Goal: Task Accomplishment & Management: Manage account settings

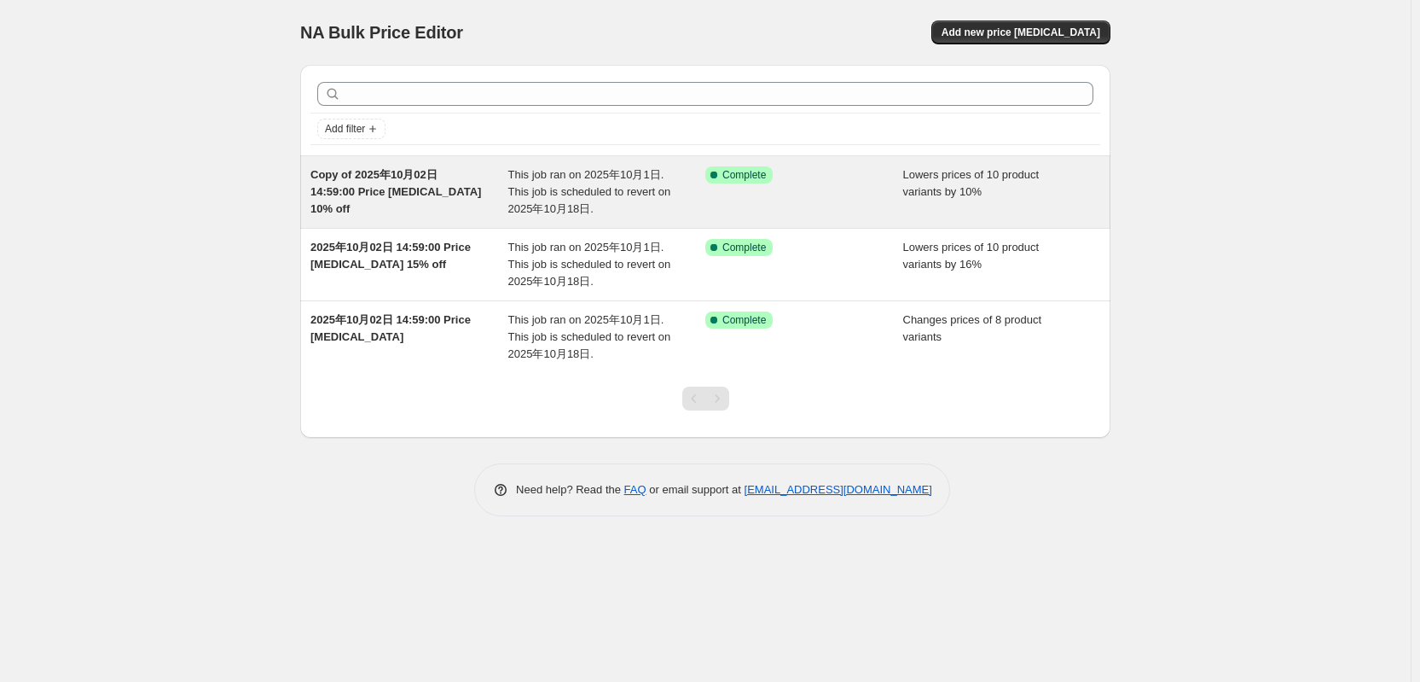
click at [404, 198] on span "Copy of 2025年10月02日 14:59:00 Price [MEDICAL_DATA] 10% off" at bounding box center [396, 191] width 171 height 47
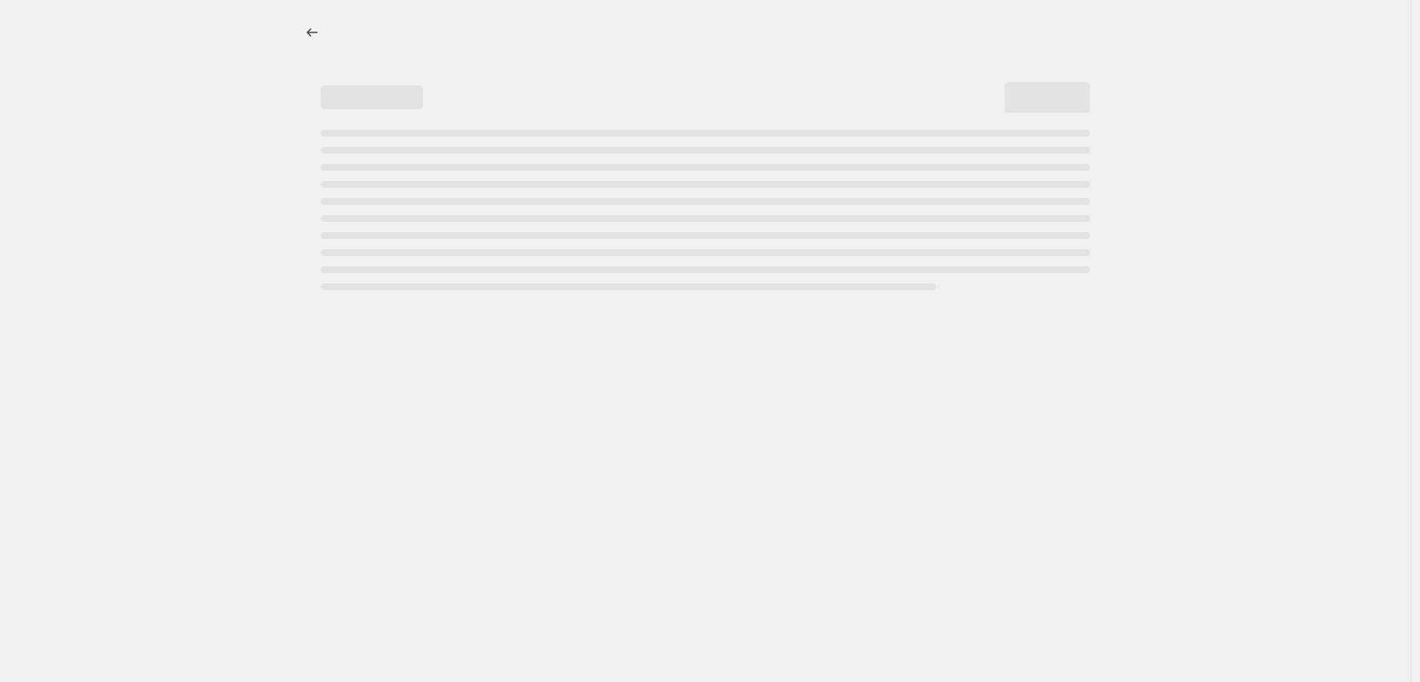
select select "percentage"
select select "tag"
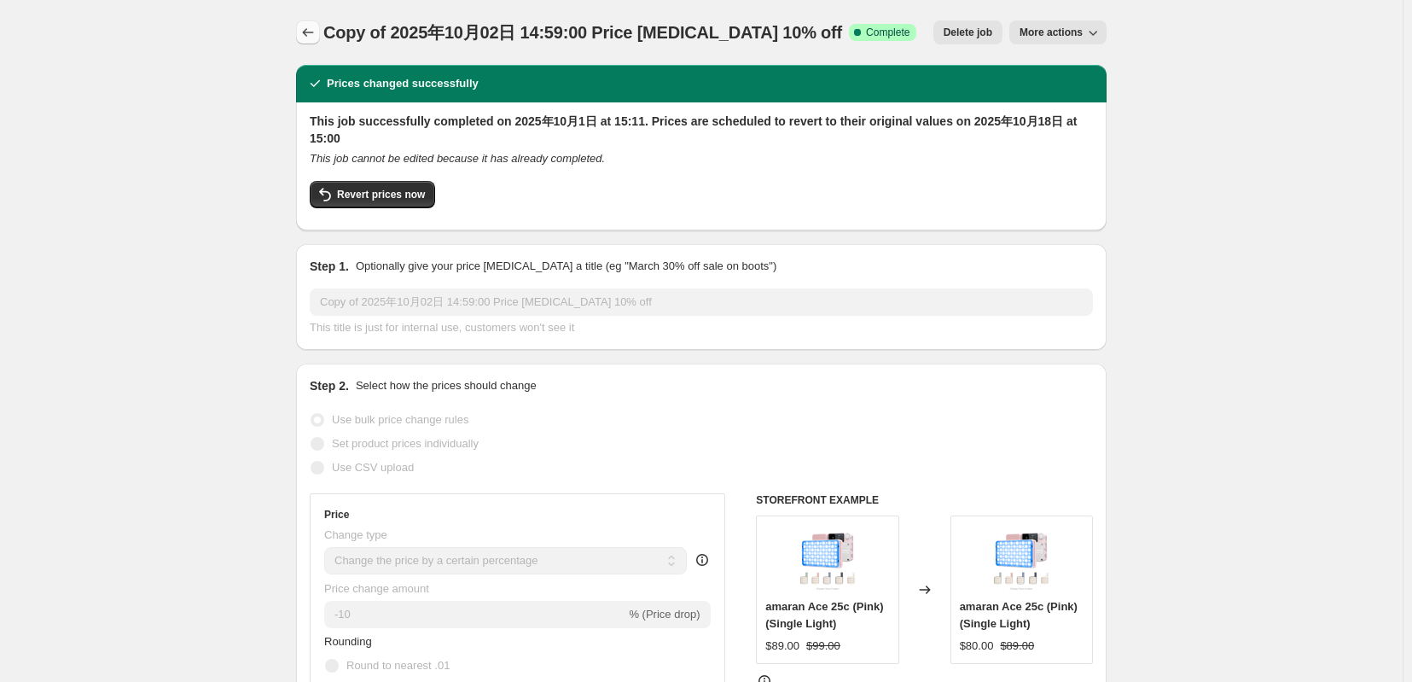
click at [299, 33] on icon "Price change jobs" at bounding box center [307, 32] width 17 height 17
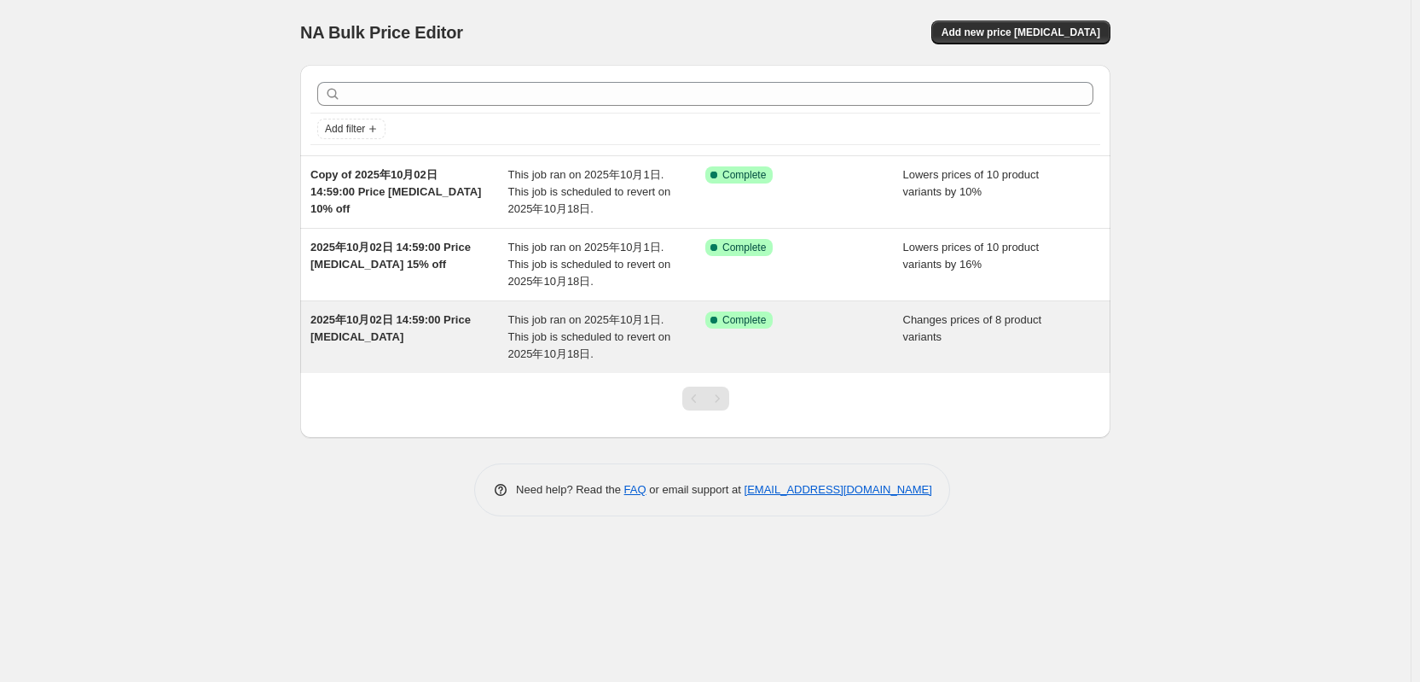
click at [396, 350] on div "2025年10月02日 14:59:00 Price [MEDICAL_DATA]" at bounding box center [410, 336] width 198 height 51
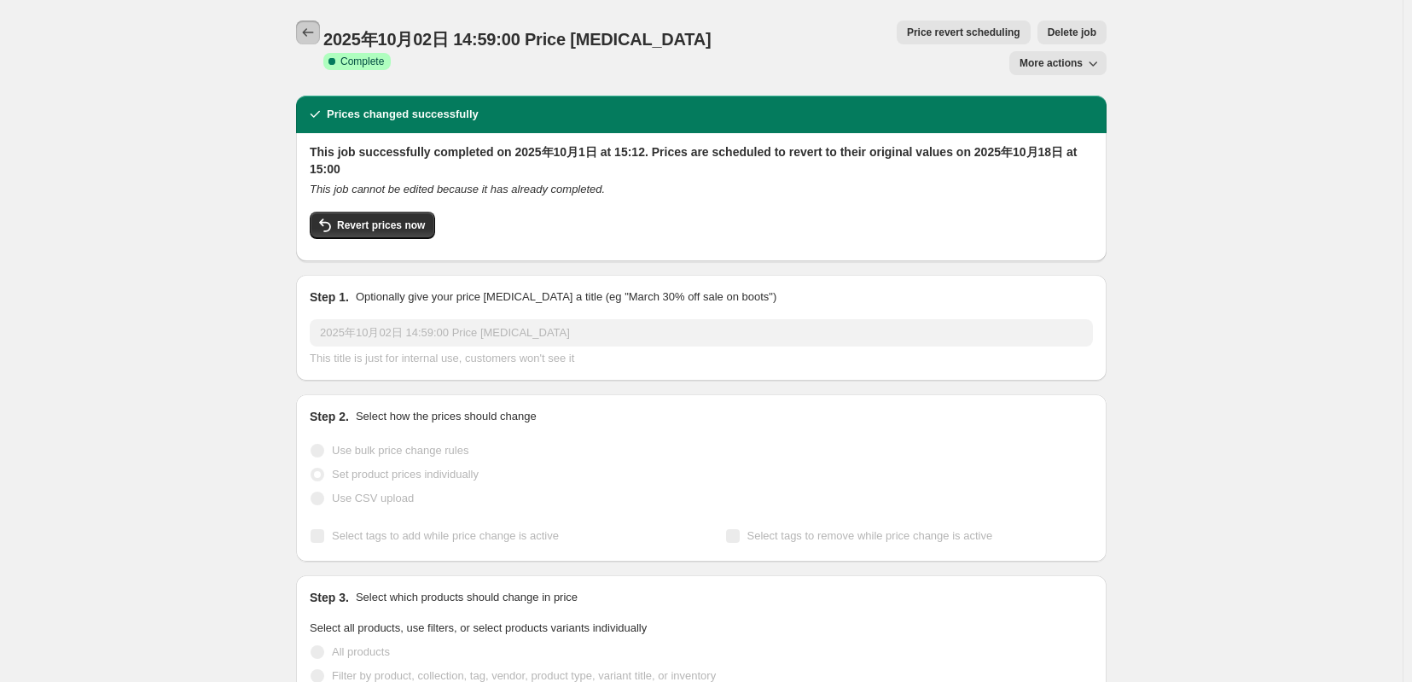
click at [299, 39] on icon "Price change jobs" at bounding box center [307, 32] width 17 height 17
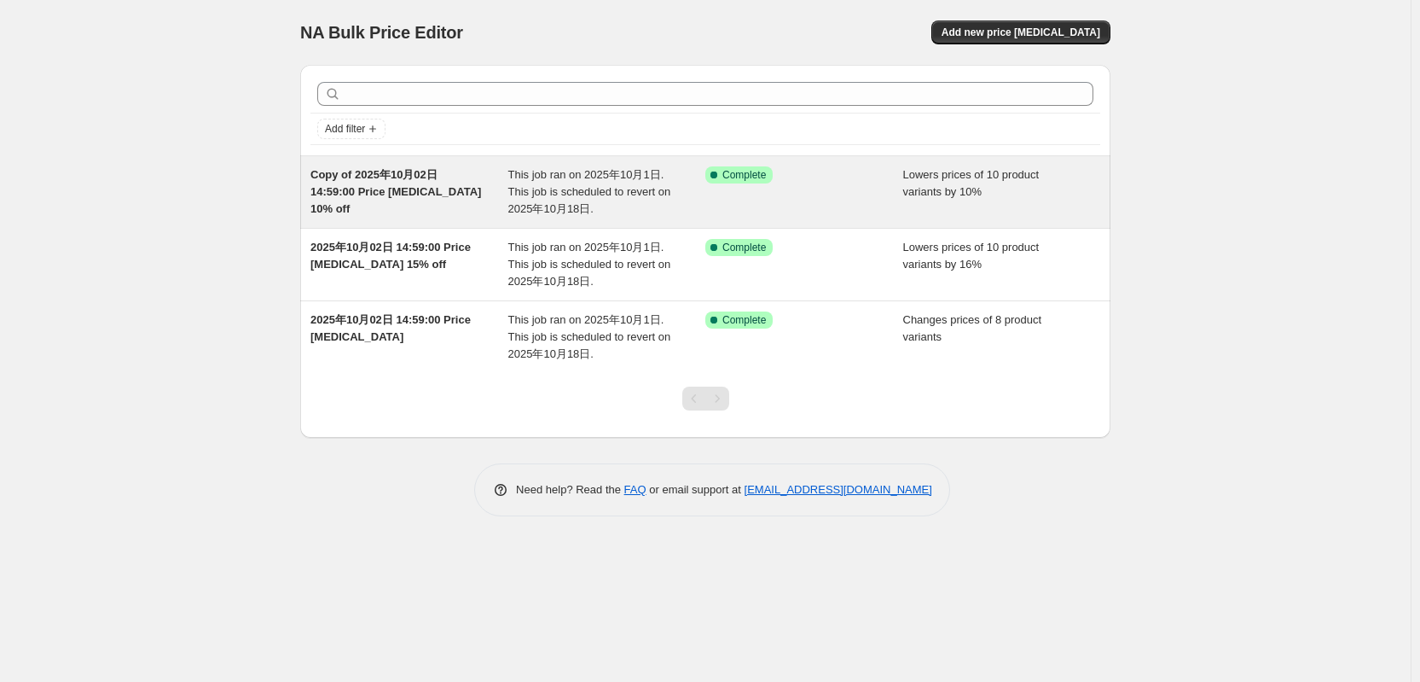
click at [387, 190] on span "Copy of 2025年10月02日 14:59:00 Price [MEDICAL_DATA] 10% off" at bounding box center [396, 191] width 171 height 47
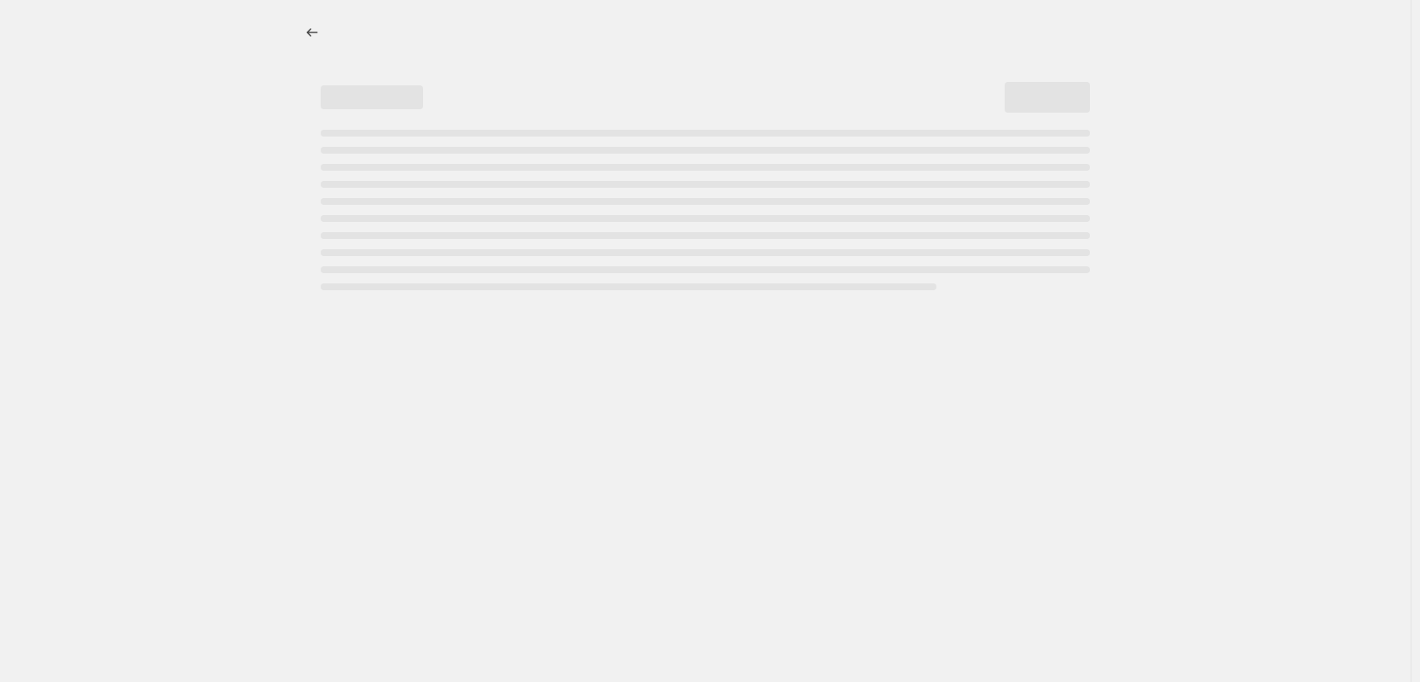
select select "percentage"
select select "tag"
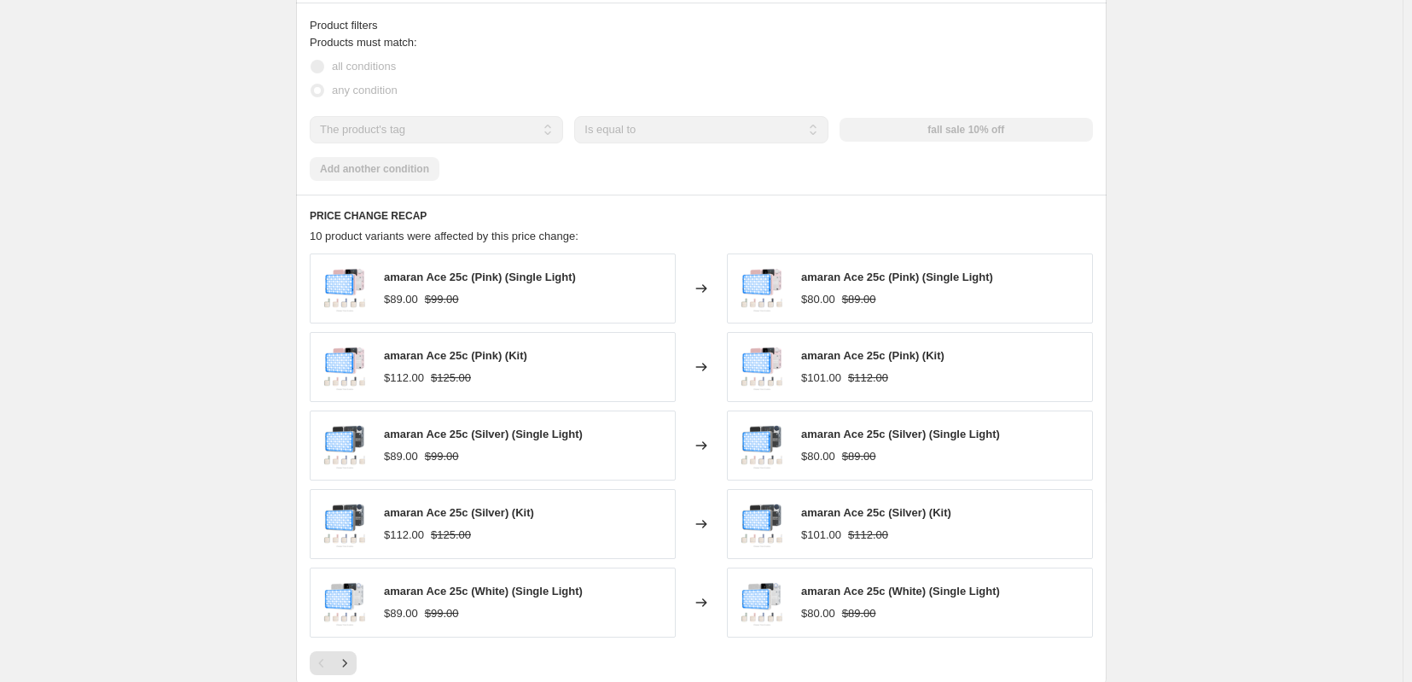
scroll to position [1422, 0]
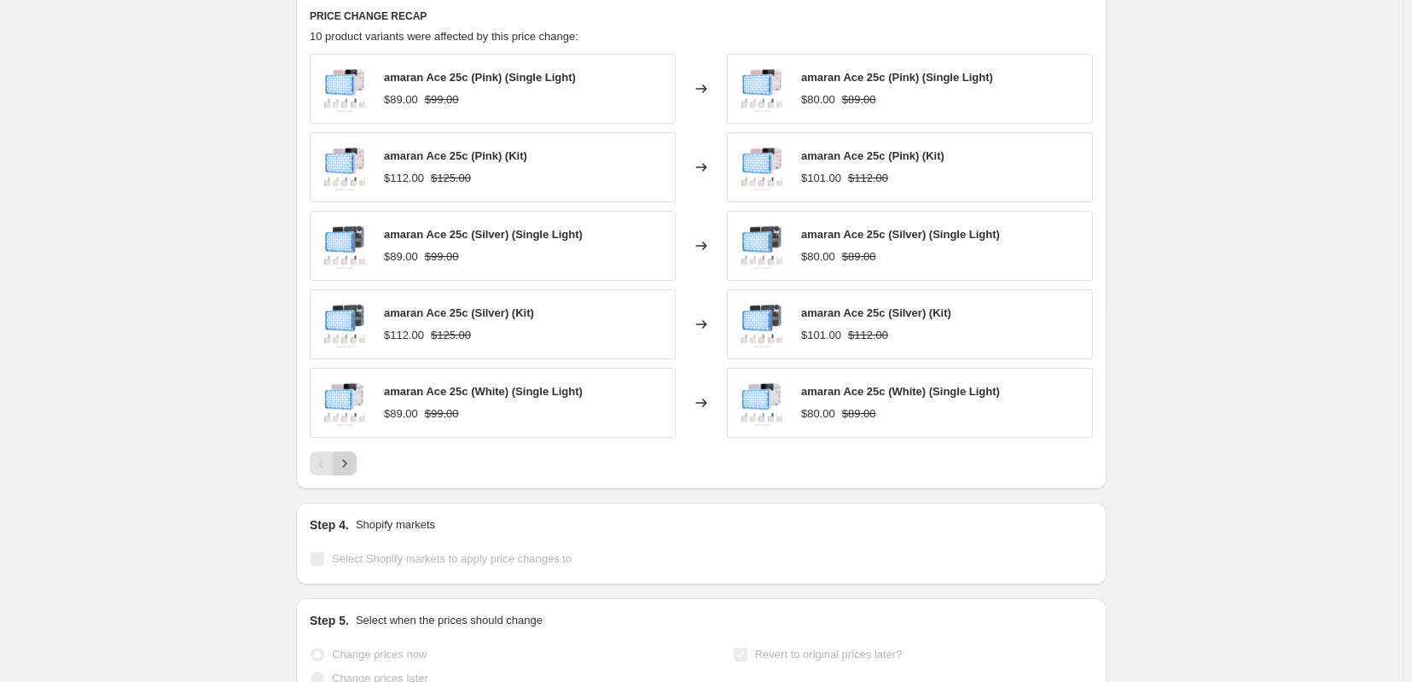
click at [336, 472] on icon "Next" at bounding box center [344, 463] width 17 height 17
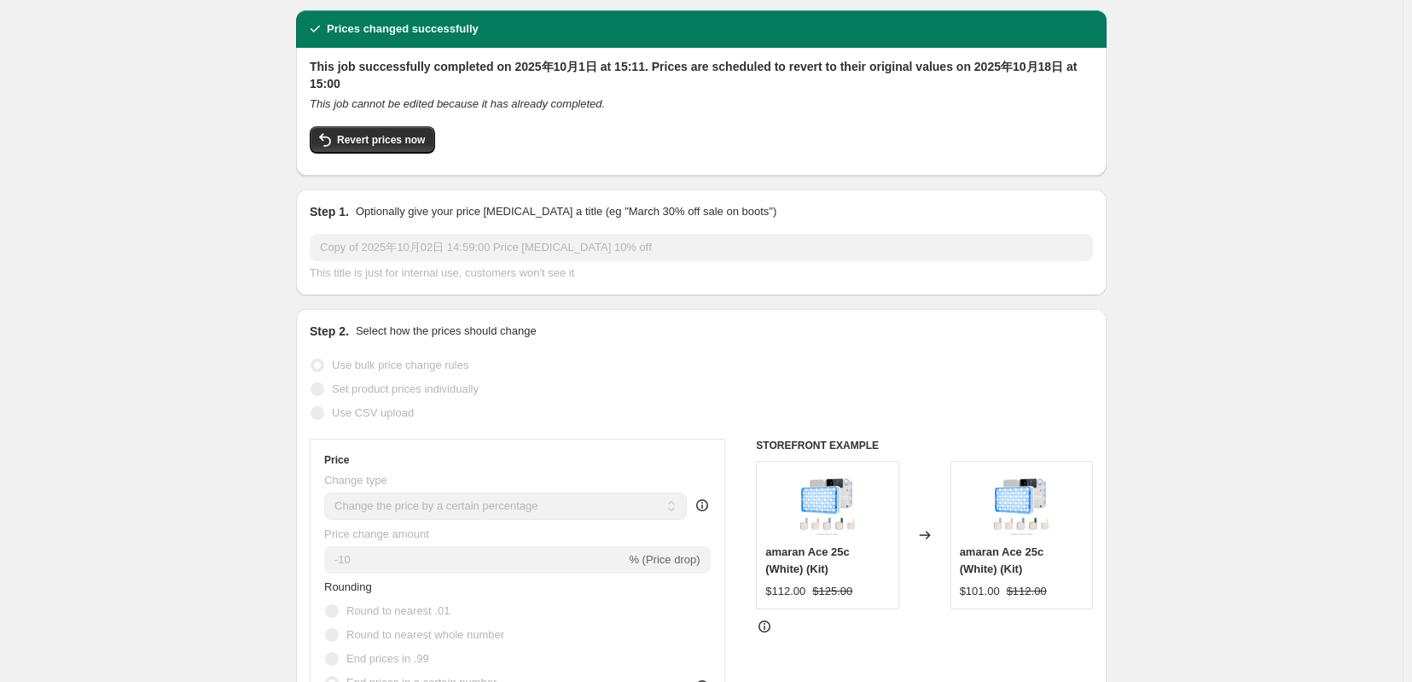
scroll to position [0, 0]
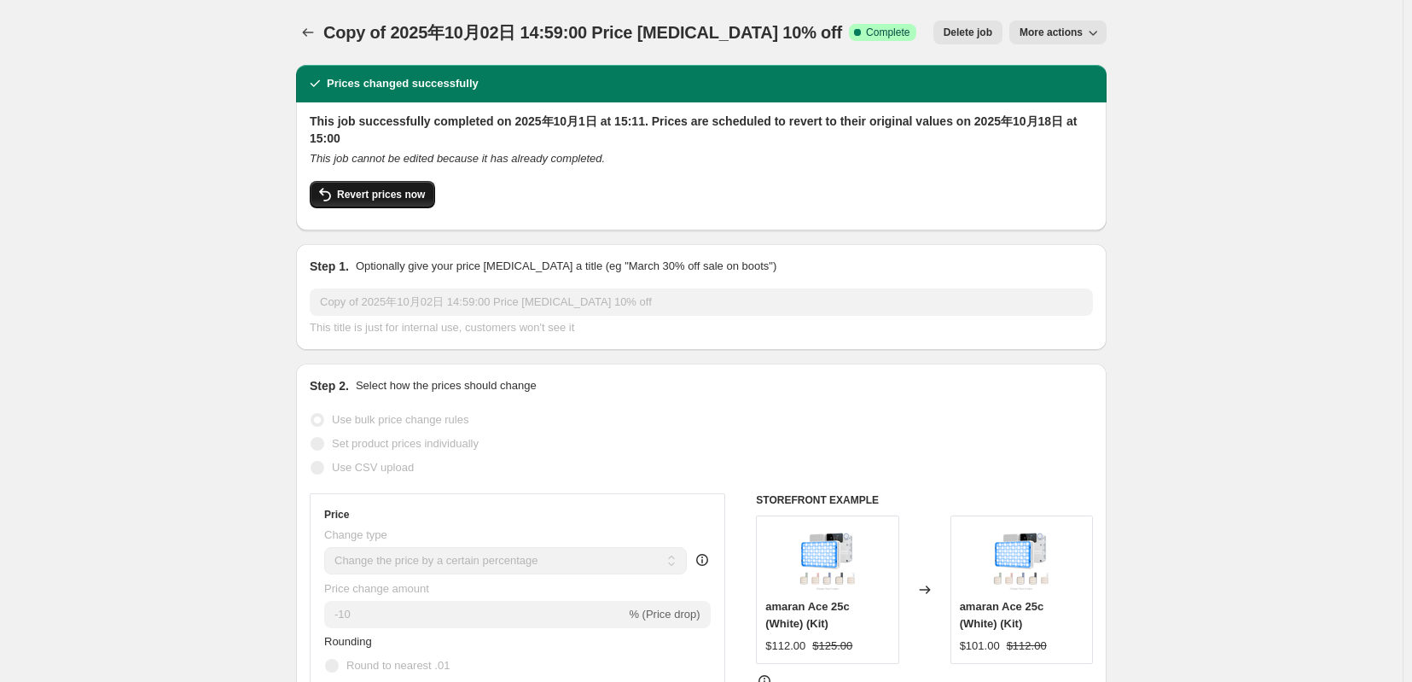
click at [370, 199] on span "Revert prices now" at bounding box center [381, 195] width 88 height 14
checkbox input "false"
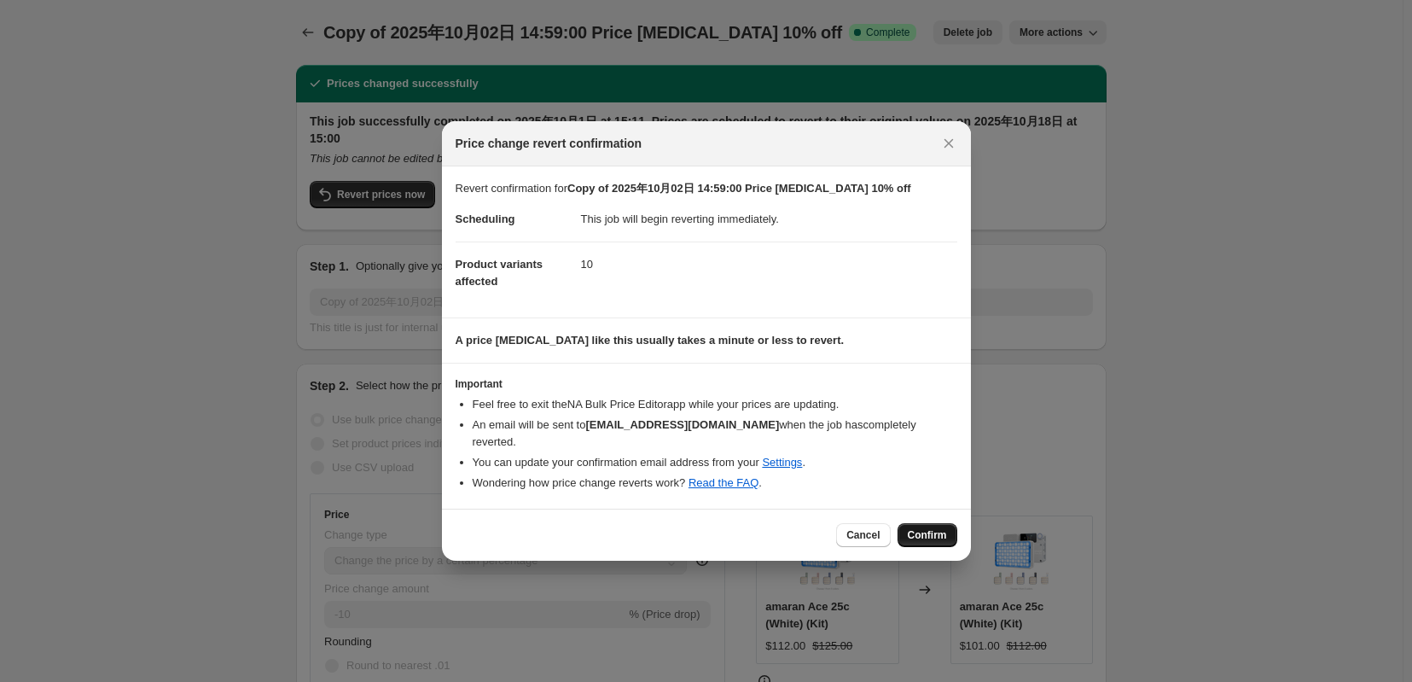
click at [935, 542] on span "Confirm" at bounding box center [927, 535] width 39 height 14
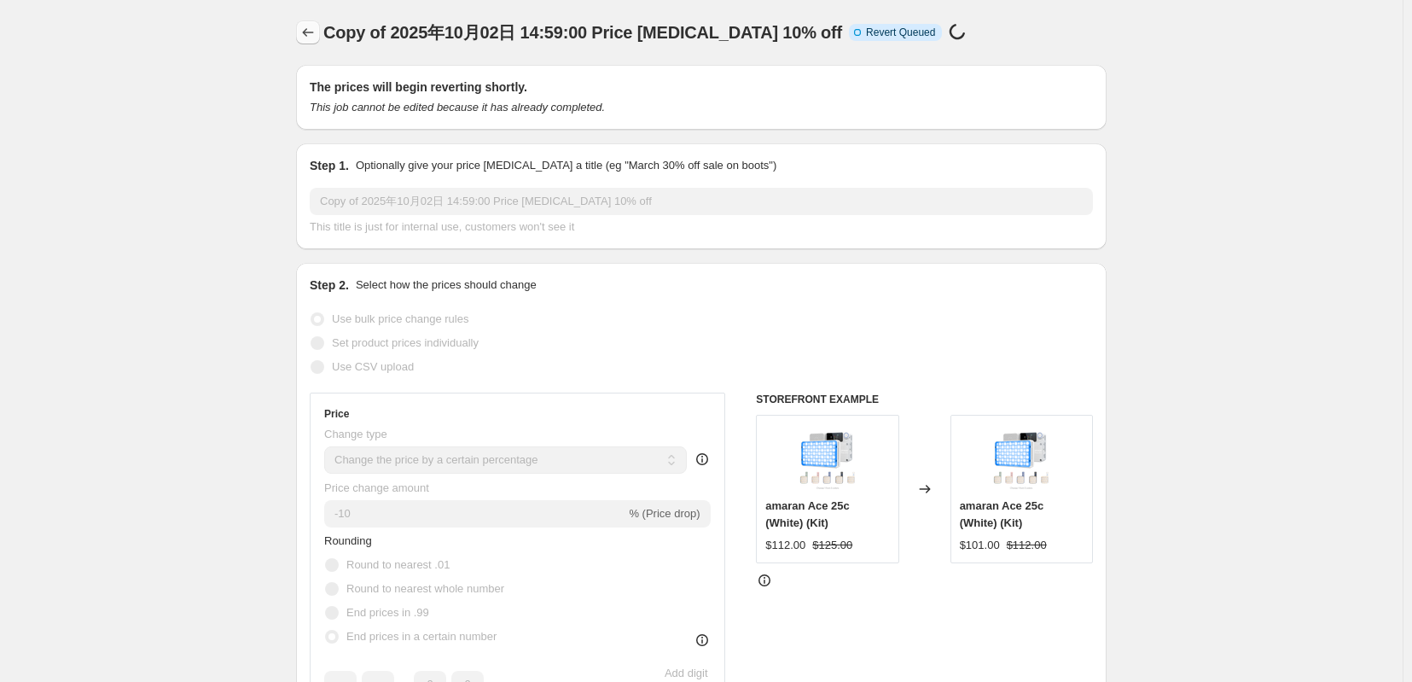
click at [299, 36] on icon "Price change jobs" at bounding box center [307, 32] width 17 height 17
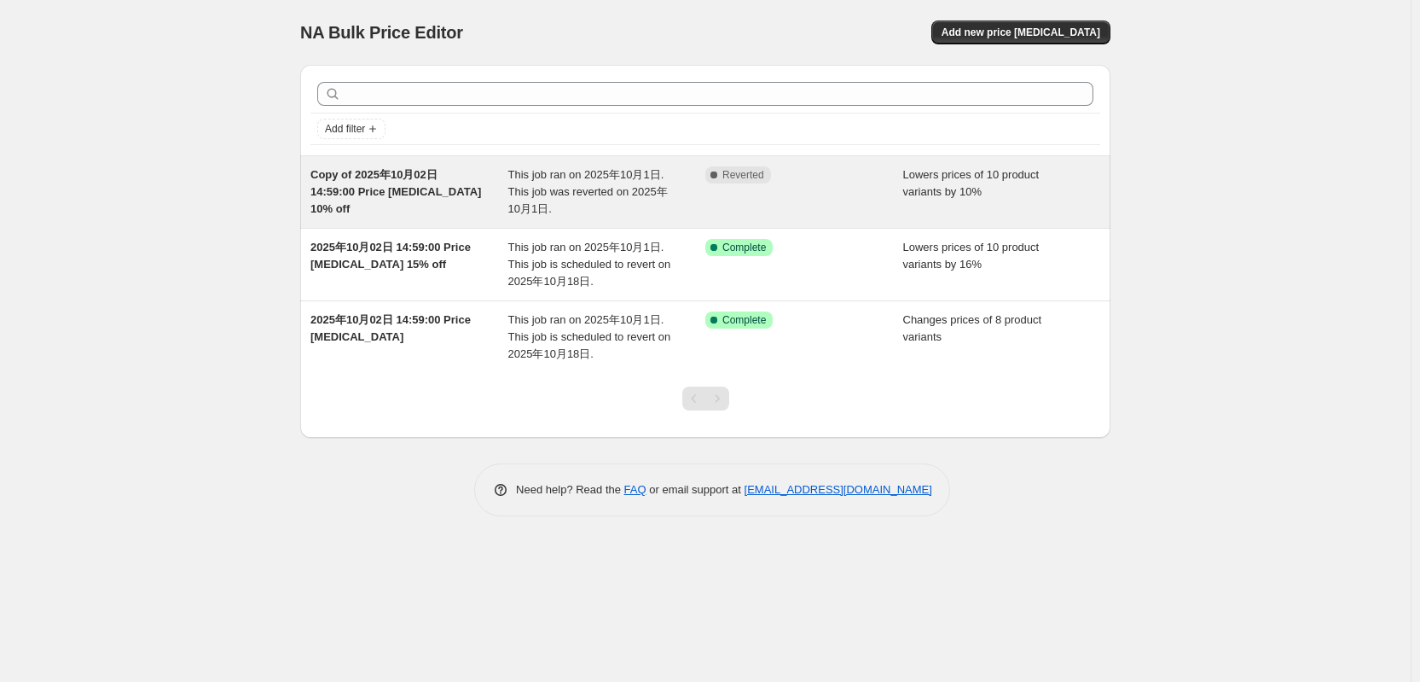
click at [392, 211] on div "Copy of 2025年10月02日 14:59:00 Price [MEDICAL_DATA] 10% off" at bounding box center [410, 191] width 198 height 51
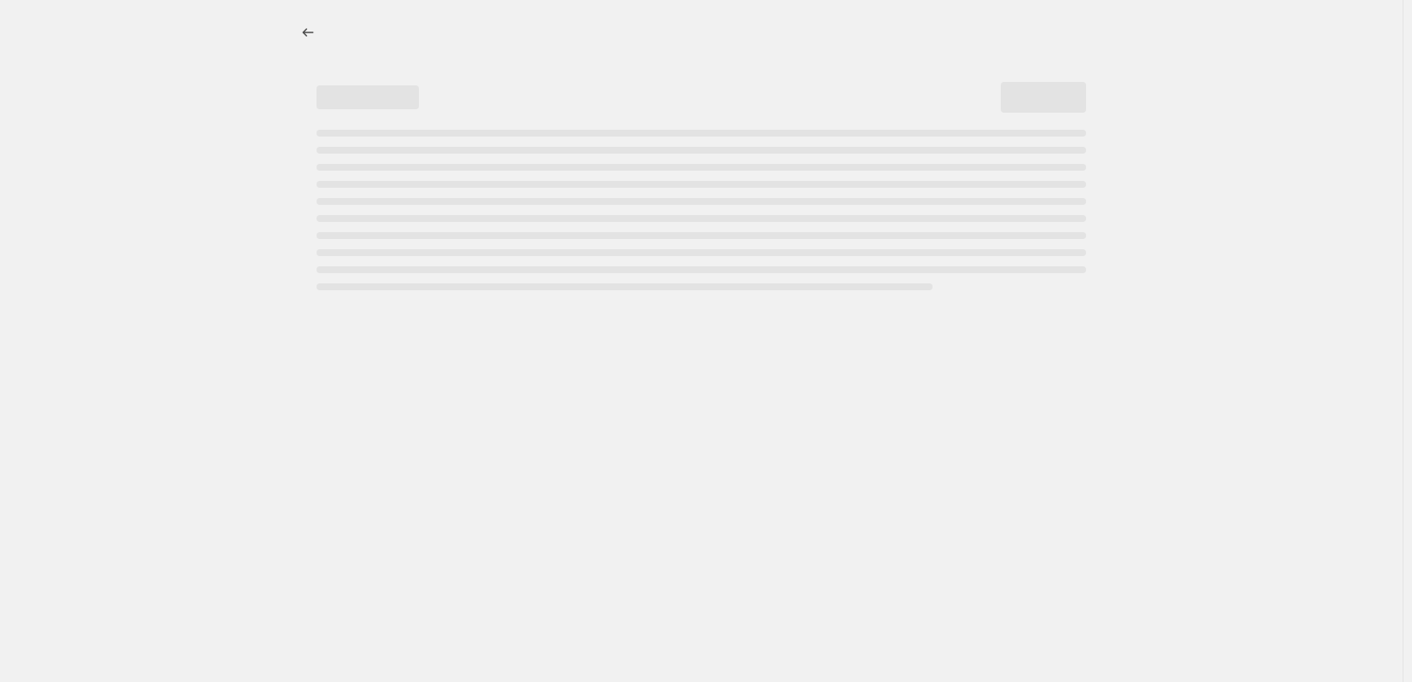
select select "percentage"
select select "tag"
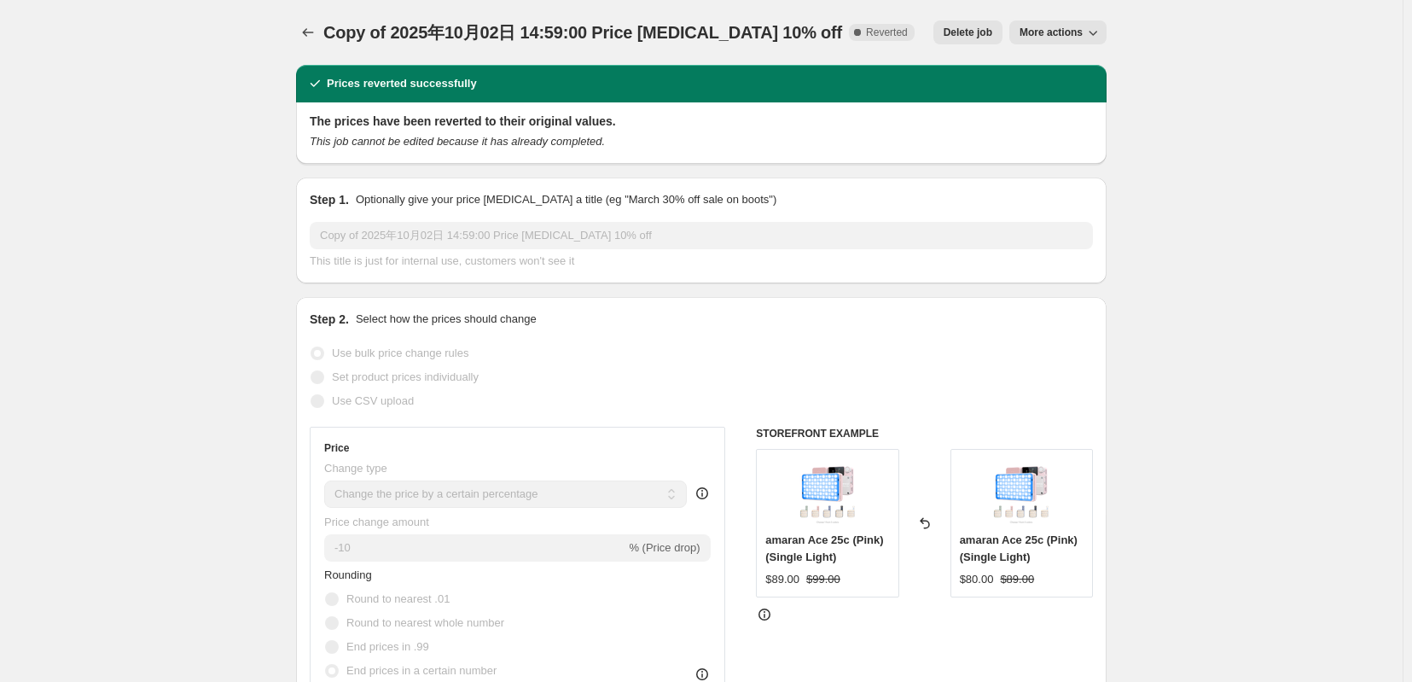
click at [1089, 26] on button "More actions" at bounding box center [1057, 32] width 97 height 24
click at [992, 32] on span "Delete job" at bounding box center [968, 33] width 49 height 14
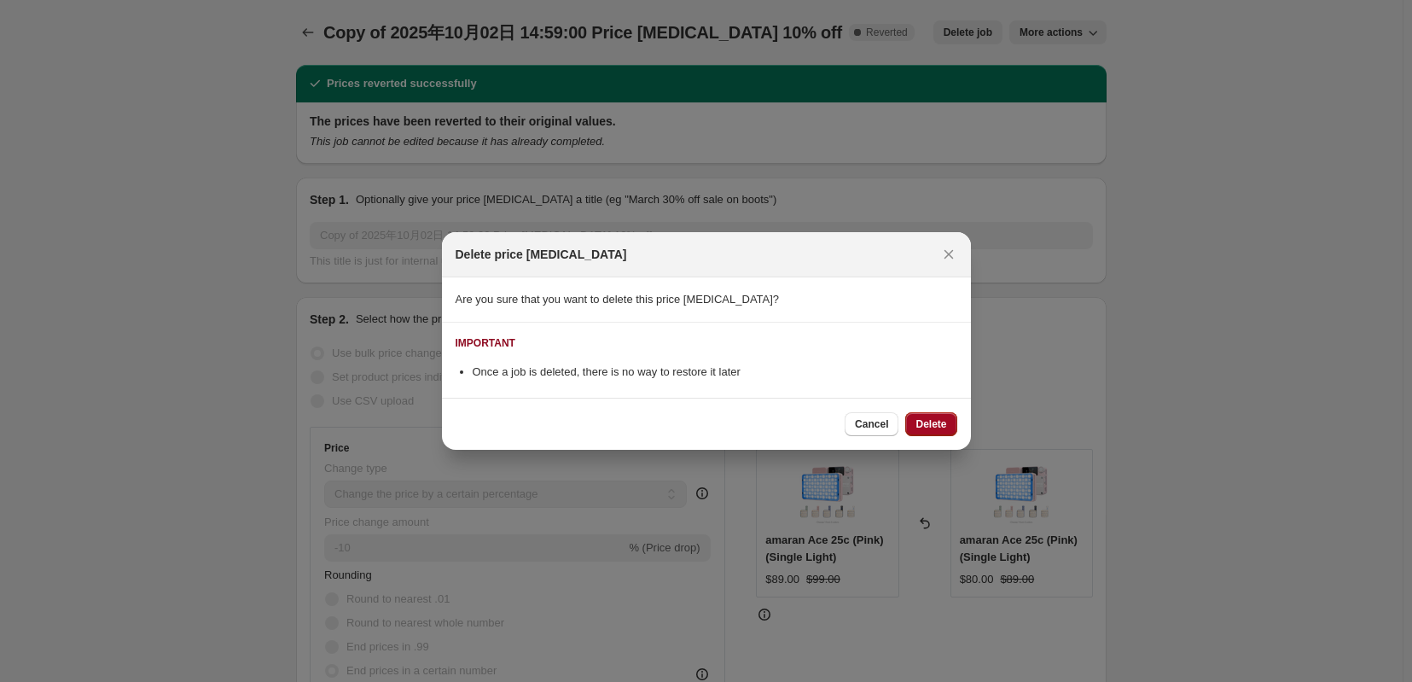
click at [946, 428] on span "Delete" at bounding box center [930, 424] width 31 height 14
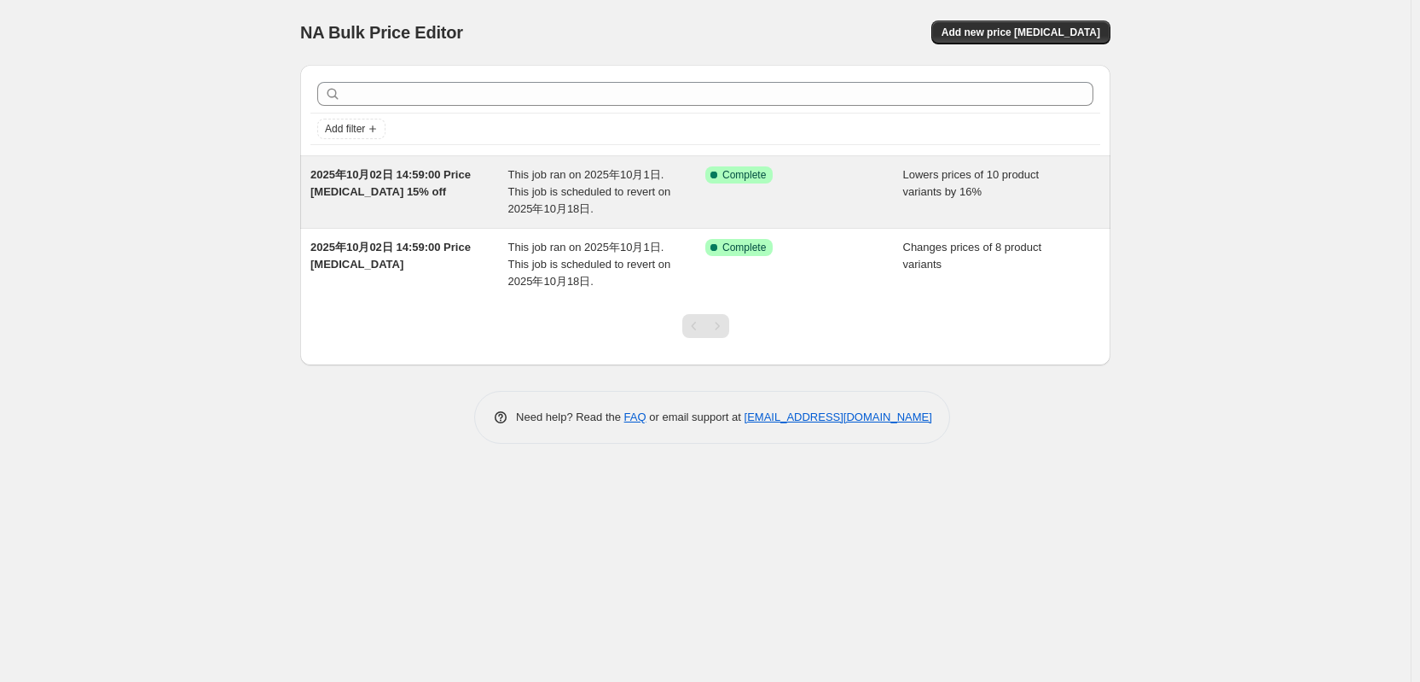
click at [300, 228] on div "2025年10月02日 14:59:00 Price [MEDICAL_DATA] 15% off This job ran on 2025年10月1日. T…" at bounding box center [705, 192] width 810 height 72
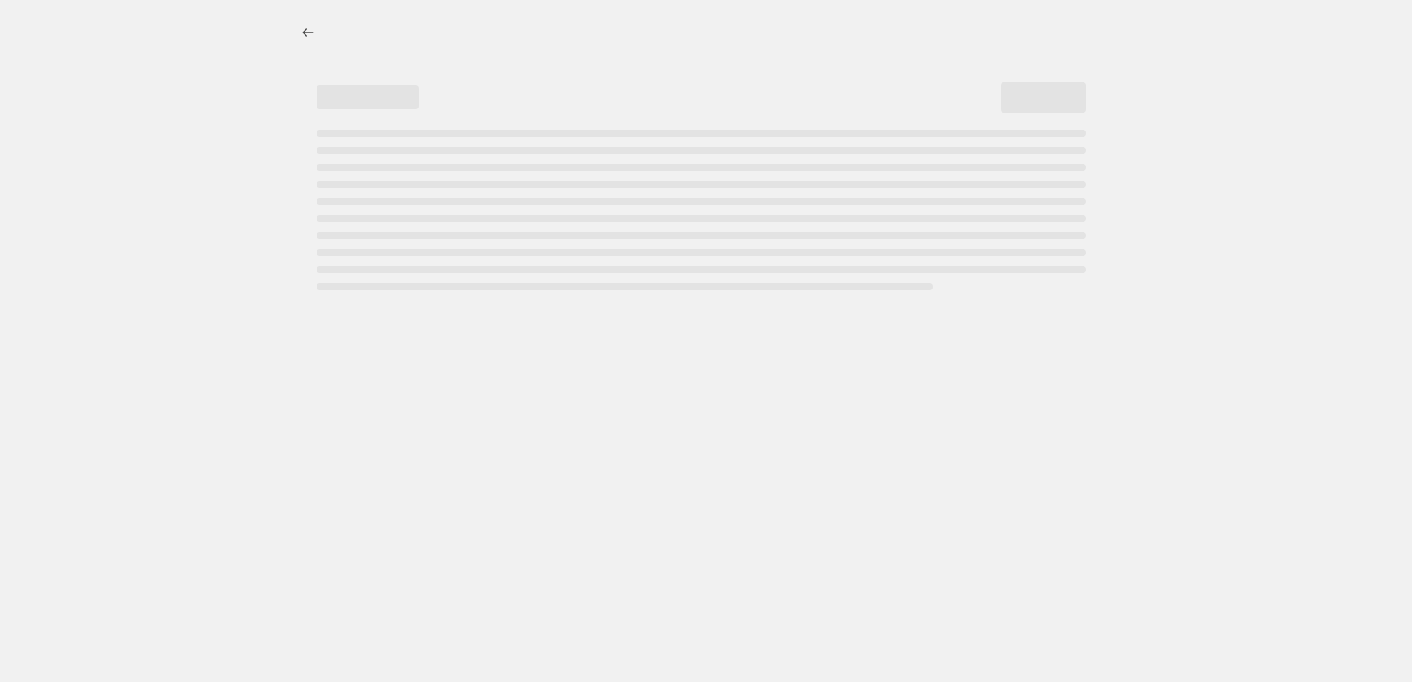
select select "percentage"
select select "tag"
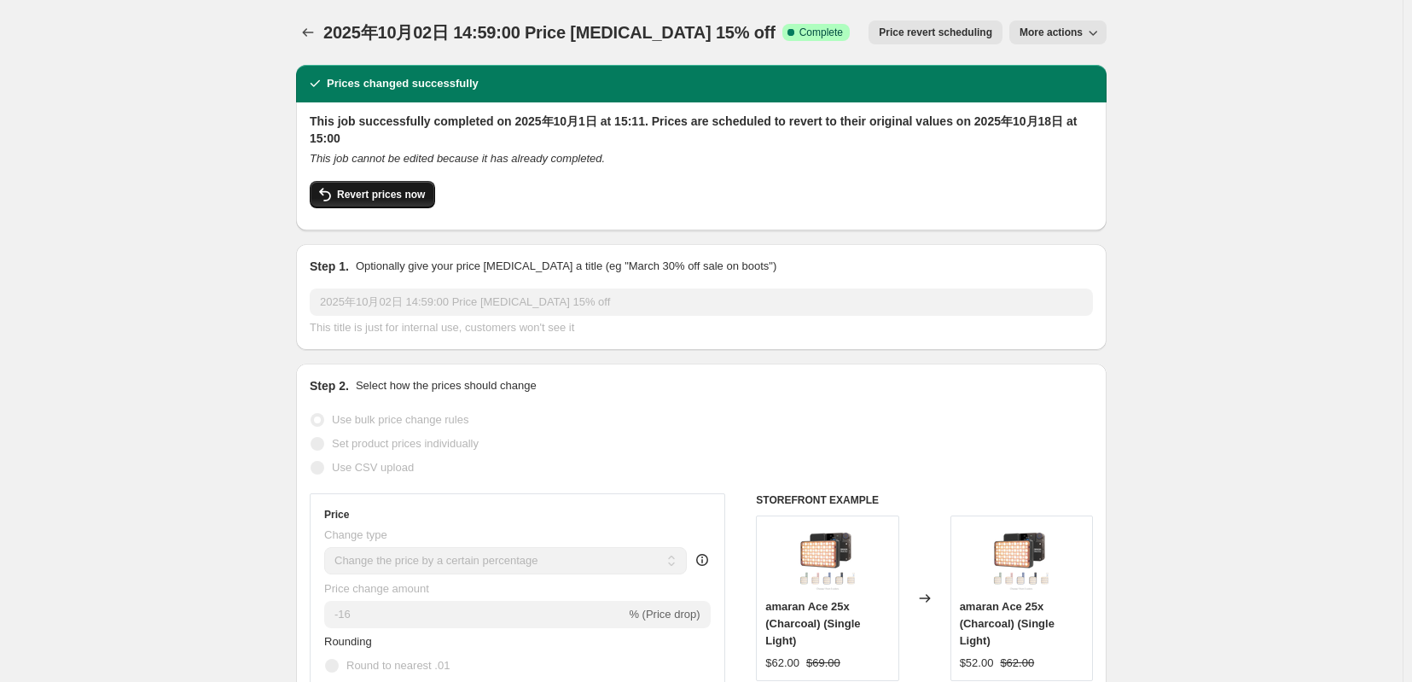
click at [376, 200] on span "Revert prices now" at bounding box center [381, 195] width 88 height 14
checkbox input "false"
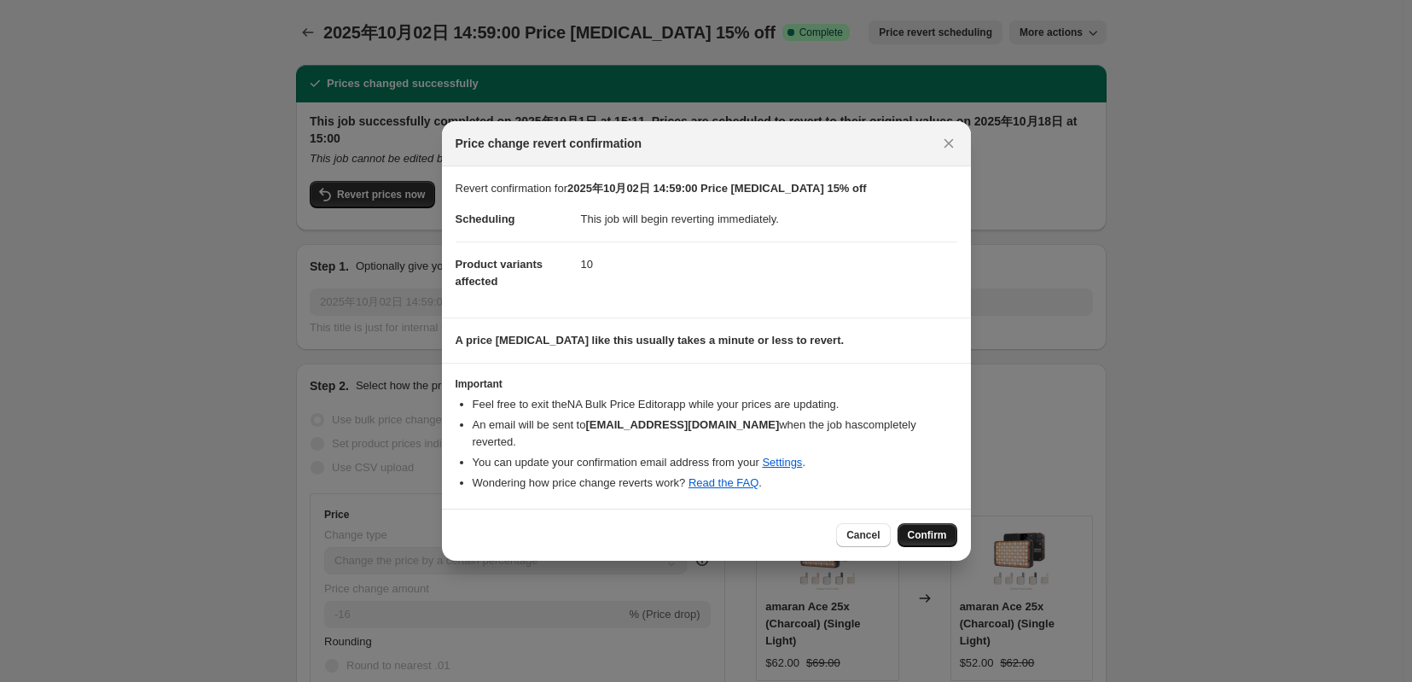
click at [939, 539] on span "Confirm" at bounding box center [927, 535] width 39 height 14
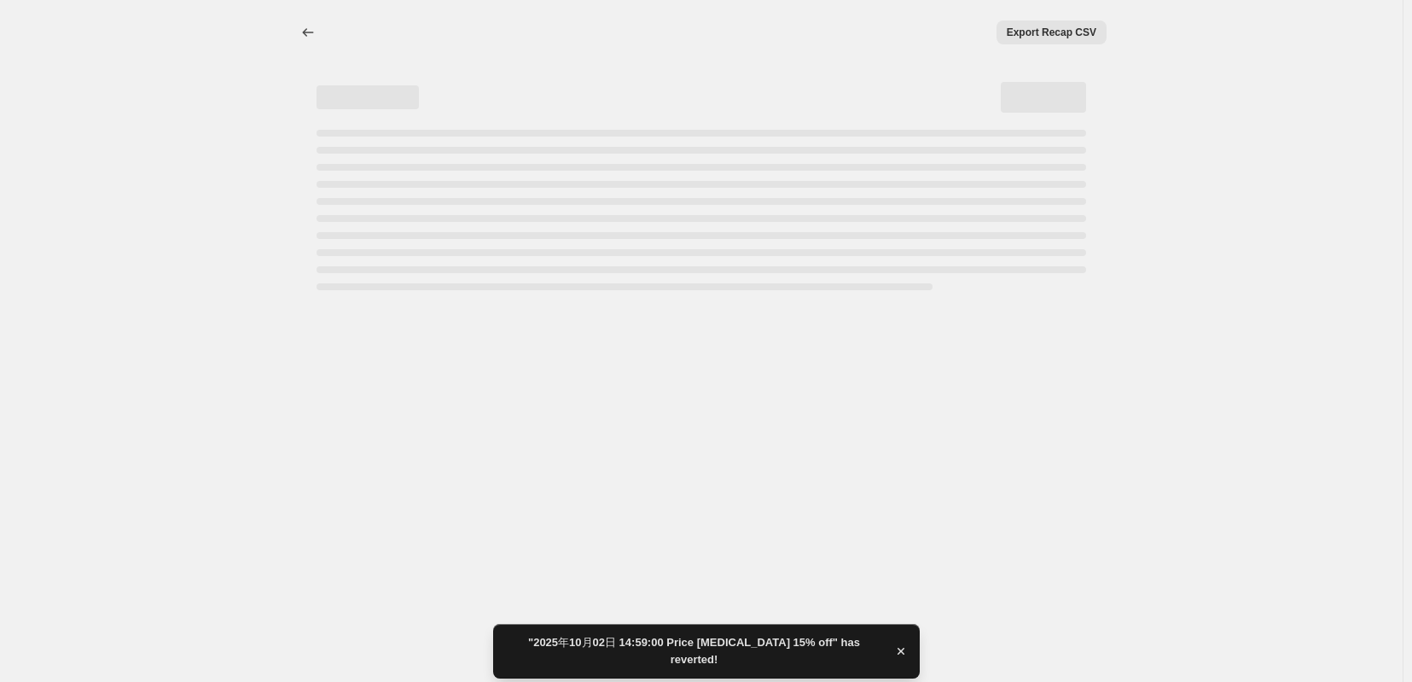
select select "percentage"
select select "tag"
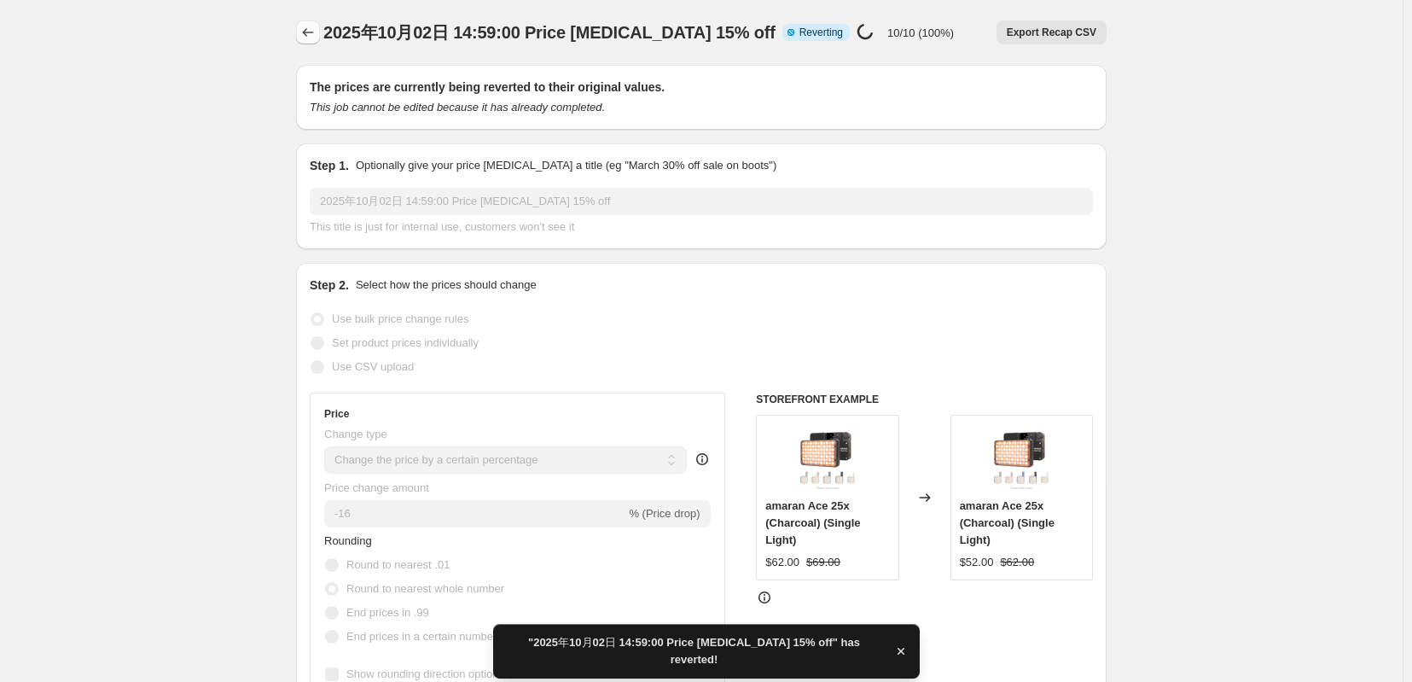
checkbox input "true"
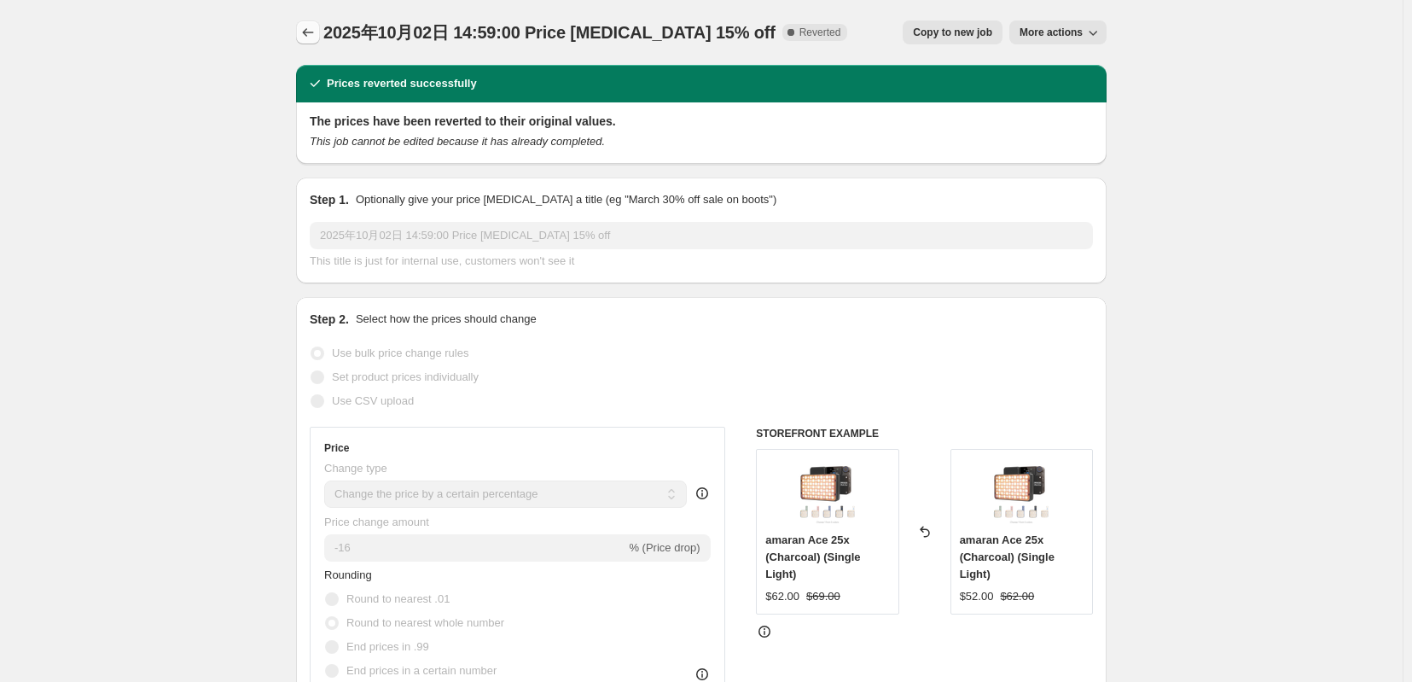
click at [299, 34] on icon "Price change jobs" at bounding box center [307, 32] width 17 height 17
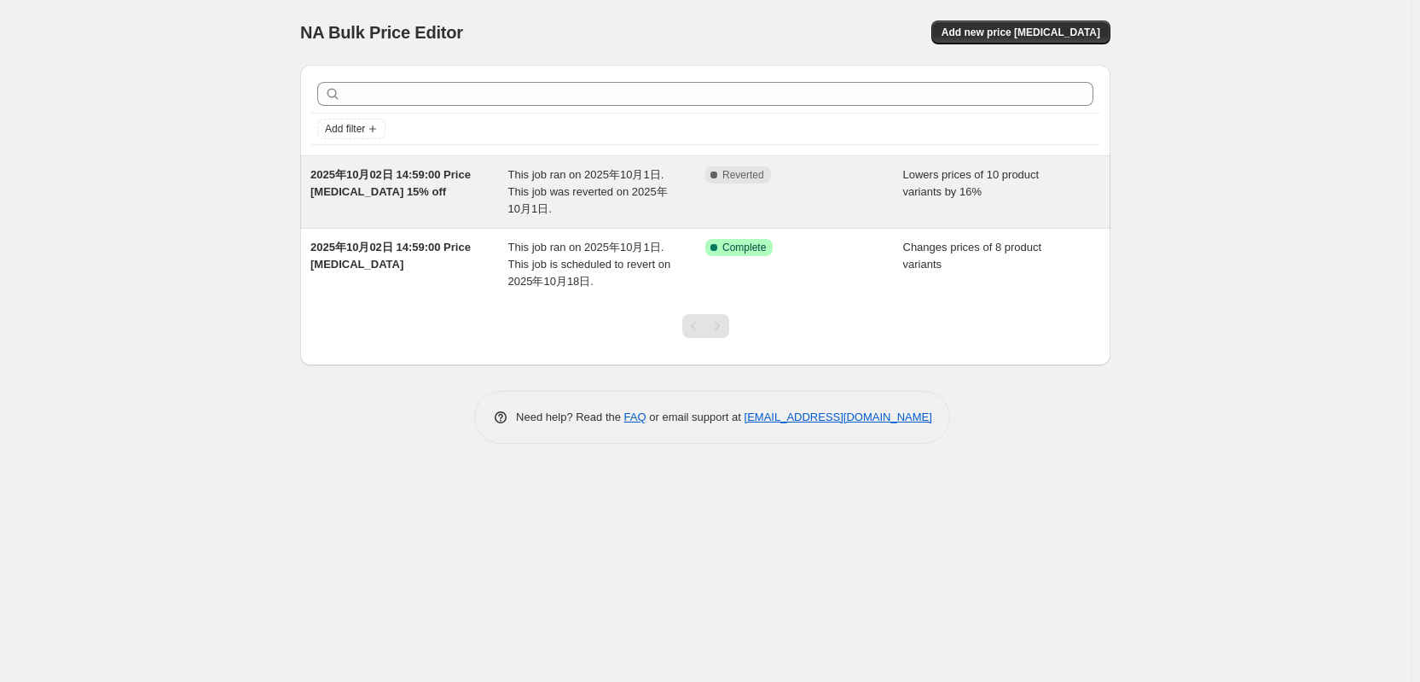
click at [404, 196] on div "2025年10月02日 14:59:00 Price [MEDICAL_DATA] 15% off" at bounding box center [410, 191] width 198 height 51
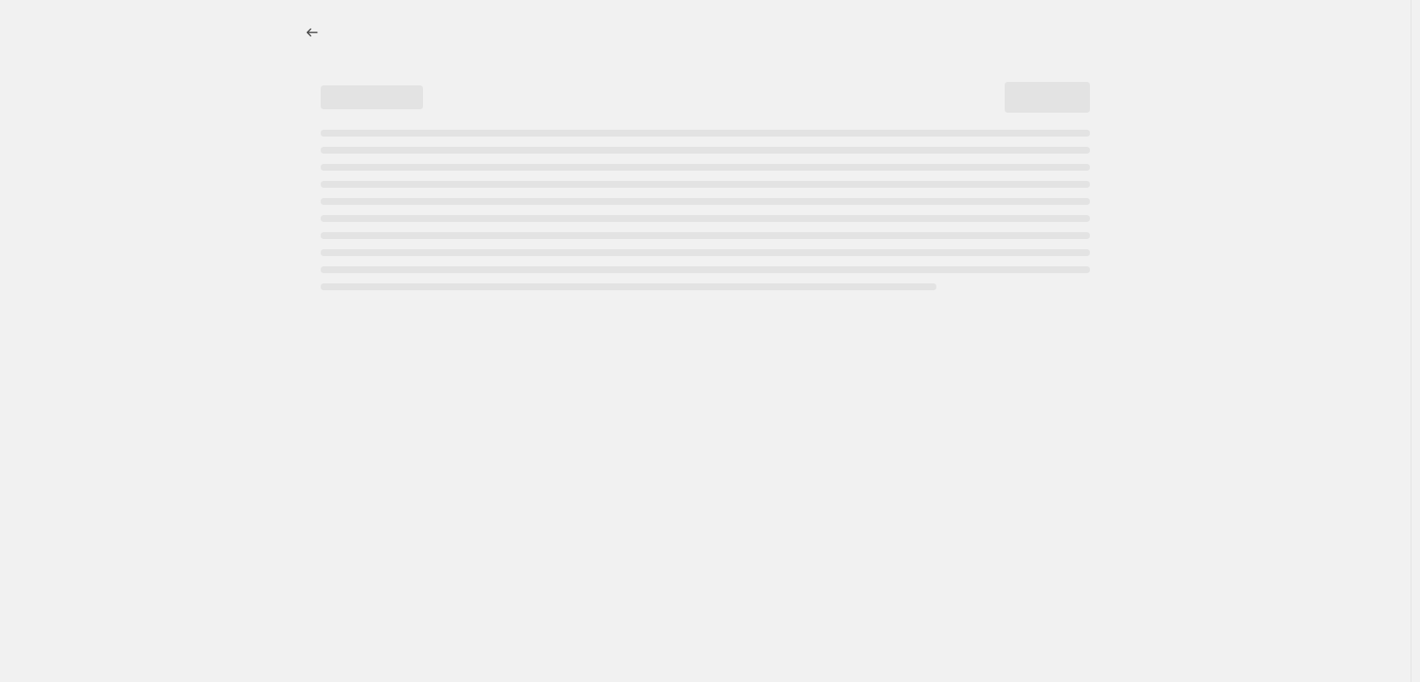
select select "percentage"
select select "tag"
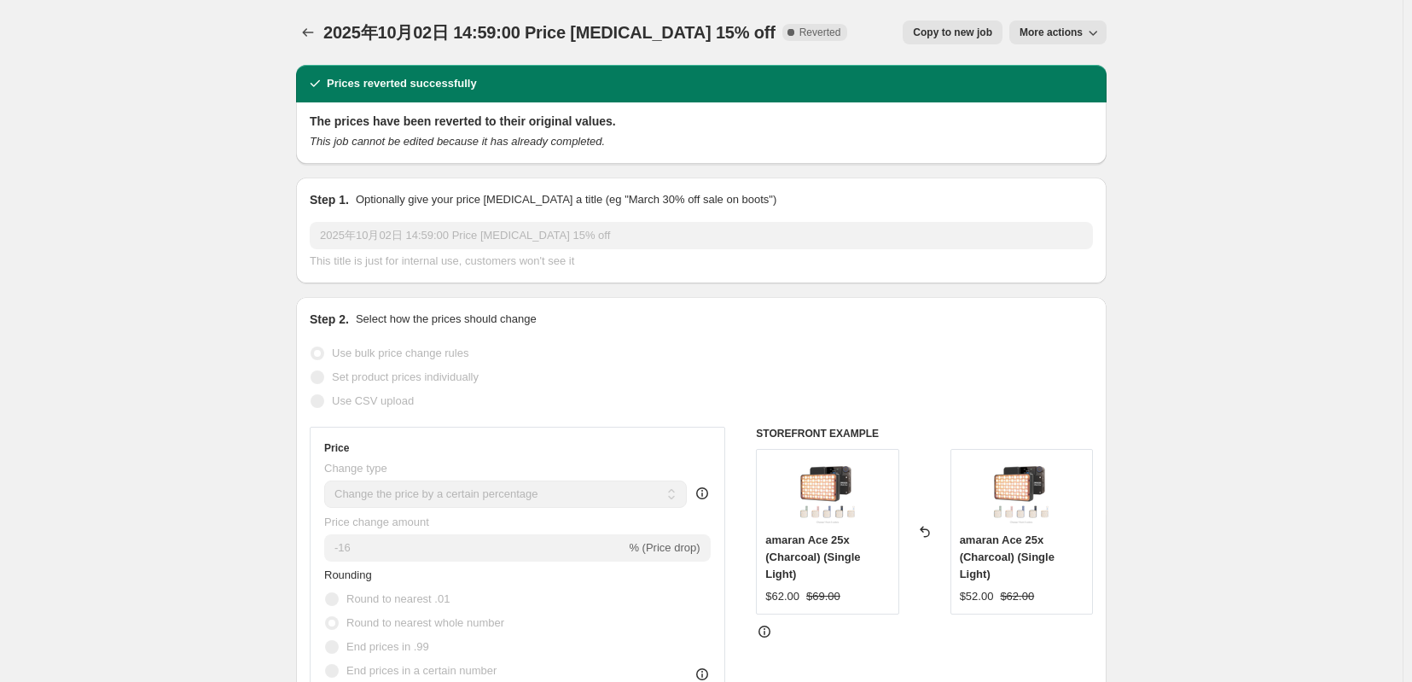
click at [1079, 30] on span "More actions" at bounding box center [1050, 33] width 63 height 14
click at [1070, 104] on span "Delete job" at bounding box center [1067, 99] width 50 height 13
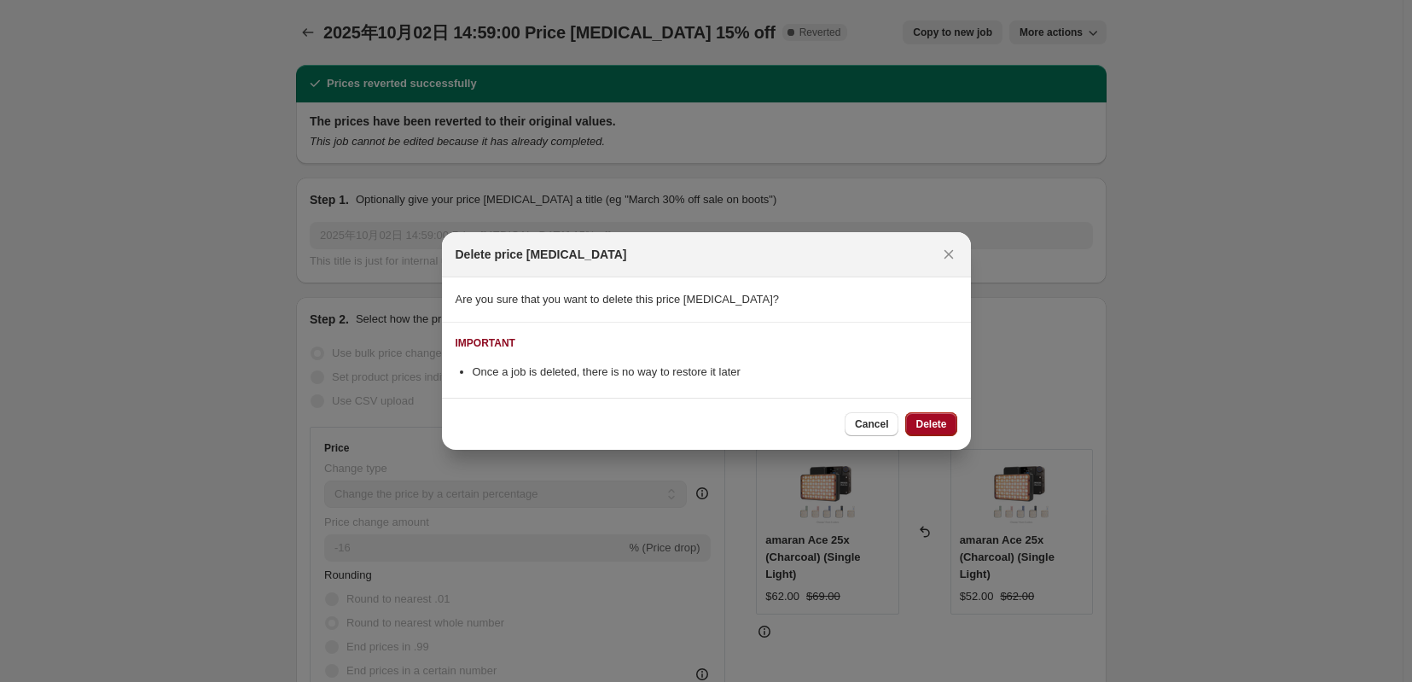
click at [951, 416] on div "Cancel Delete" at bounding box center [706, 424] width 529 height 52
click at [946, 424] on span "Delete" at bounding box center [930, 424] width 31 height 14
